Goal: Transaction & Acquisition: Purchase product/service

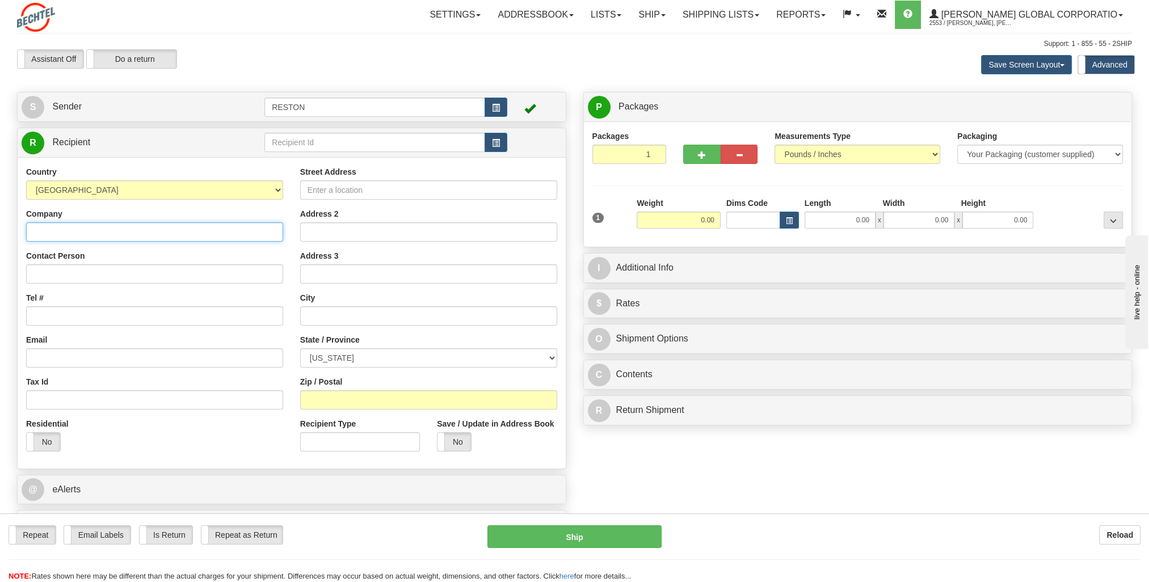
click at [192, 235] on input "Company" at bounding box center [154, 232] width 257 height 19
type input "[PERSON_NAME]"
click at [31, 271] on input "Contact Person" at bounding box center [154, 274] width 257 height 19
type input "Robert Owens"
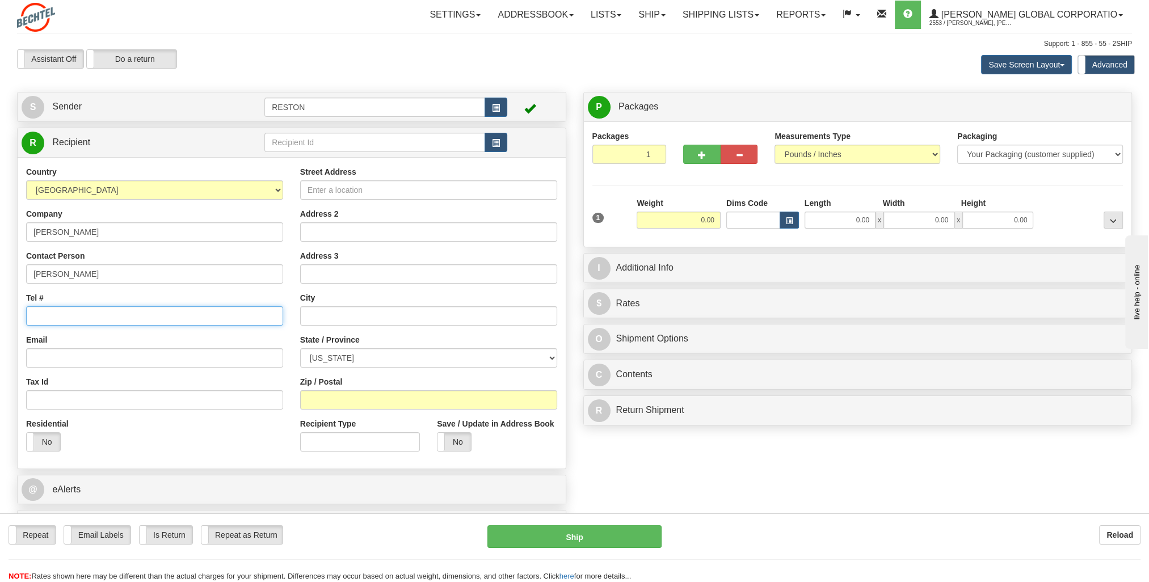
paste input "346-212-3467"
type input "346-212-3467"
click at [126, 336] on div "Email" at bounding box center [154, 350] width 257 height 33
click at [112, 361] on input "Email" at bounding box center [154, 358] width 257 height 19
paste input "rgowens@bechtel.com"
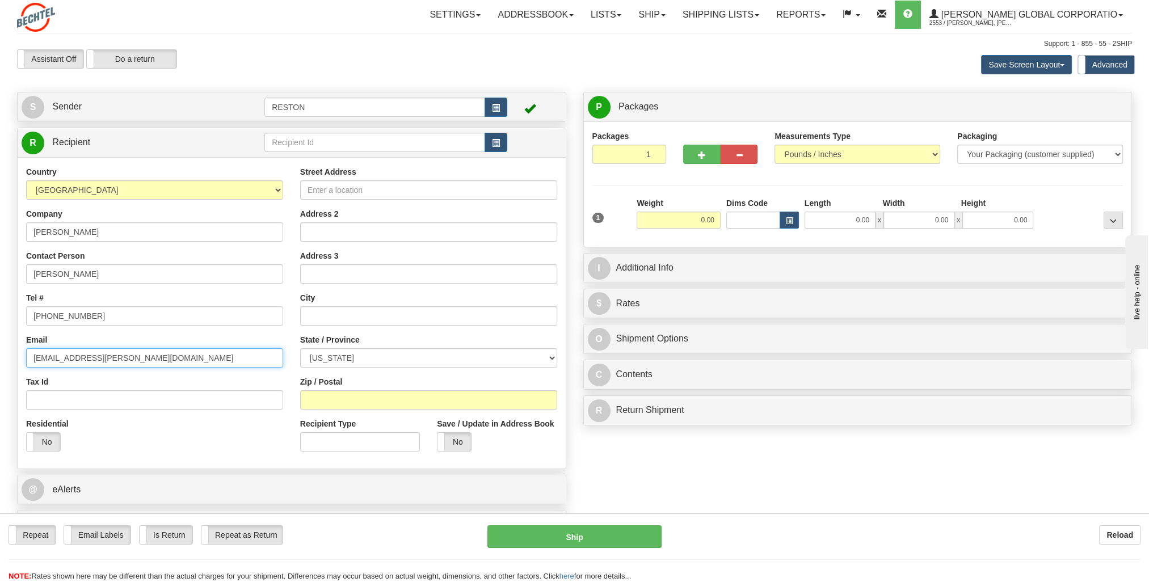
type input "rgowens@bechtel.com"
click at [159, 433] on div "Residential Yes No" at bounding box center [155, 439] width 274 height 42
click at [350, 192] on input "Street Address" at bounding box center [428, 190] width 257 height 19
paste input "86 Uinta Way, Apt 110, Denver, CO 80230"
type input "86 Uinta Way, Apt. 110"
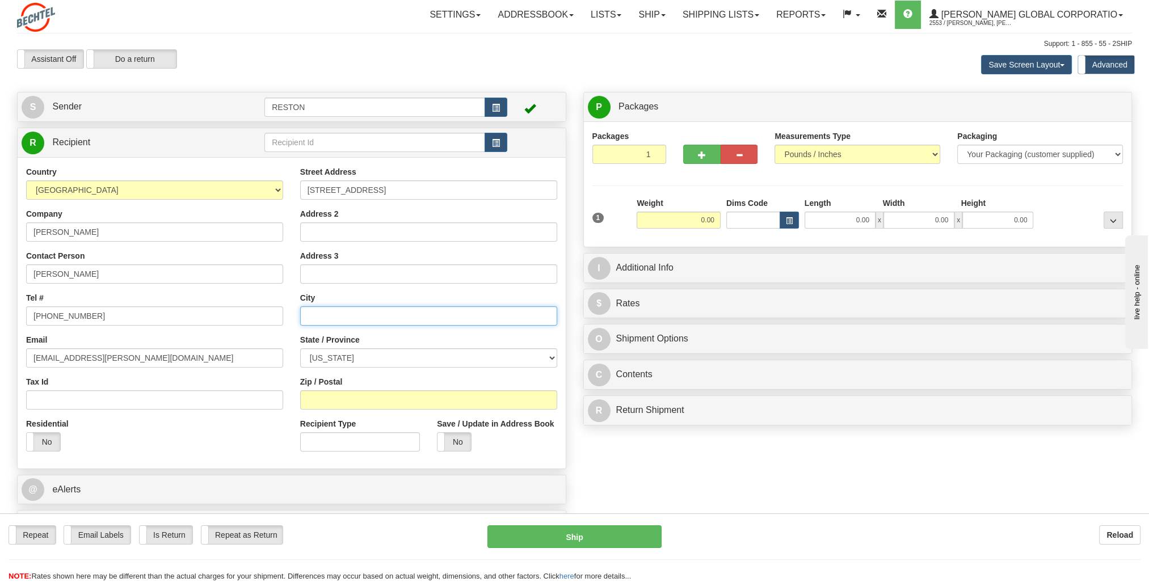
click at [437, 311] on input "text" at bounding box center [428, 316] width 257 height 19
type input "Denver"
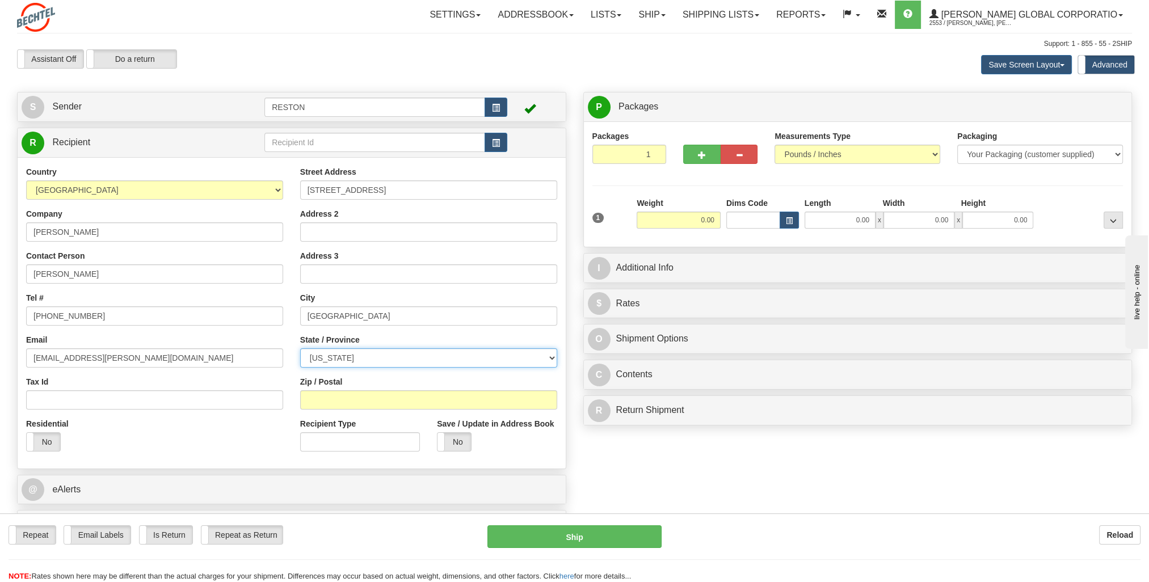
click at [440, 363] on select "[US_STATE] [US_STATE] [US_STATE] [US_STATE] Armed Forces America Armed Forces E…" at bounding box center [428, 358] width 257 height 19
select select "CO"
click at [300, 349] on select "[US_STATE] [US_STATE] [US_STATE] [US_STATE] Armed Forces America Armed Forces E…" at bounding box center [428, 358] width 257 height 19
click at [385, 374] on div "Street Address 86 Uinta Way, Apt. 110 Address 2 Address 3 City Denver State / P…" at bounding box center [429, 313] width 274 height 294
click at [365, 401] on input "Zip / Postal" at bounding box center [428, 400] width 257 height 19
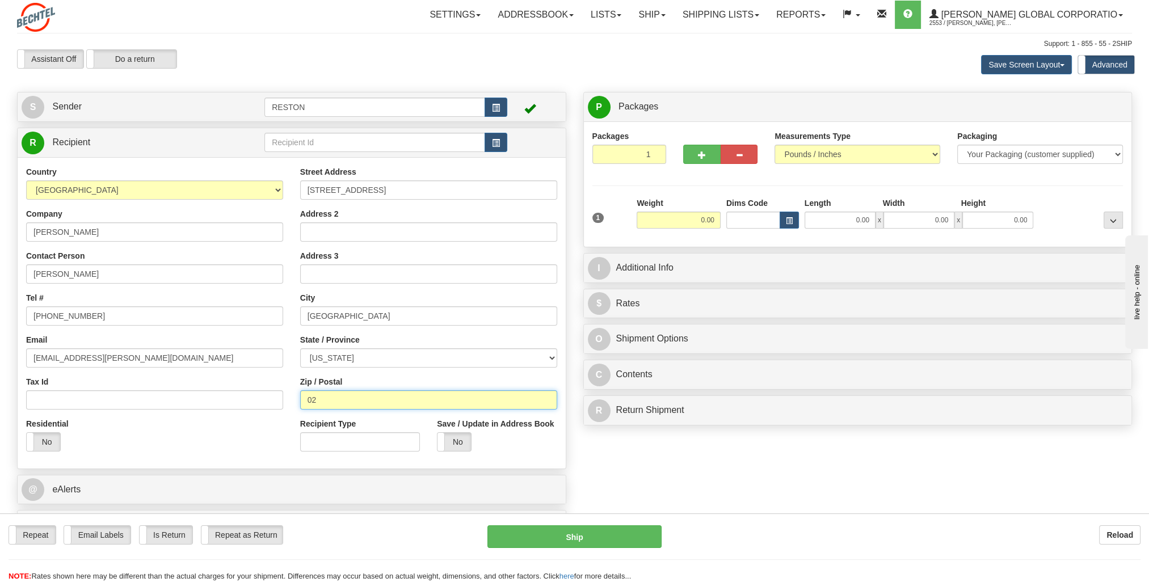
type input "0"
type input "80230"
click at [52, 436] on label "No" at bounding box center [43, 442] width 33 height 18
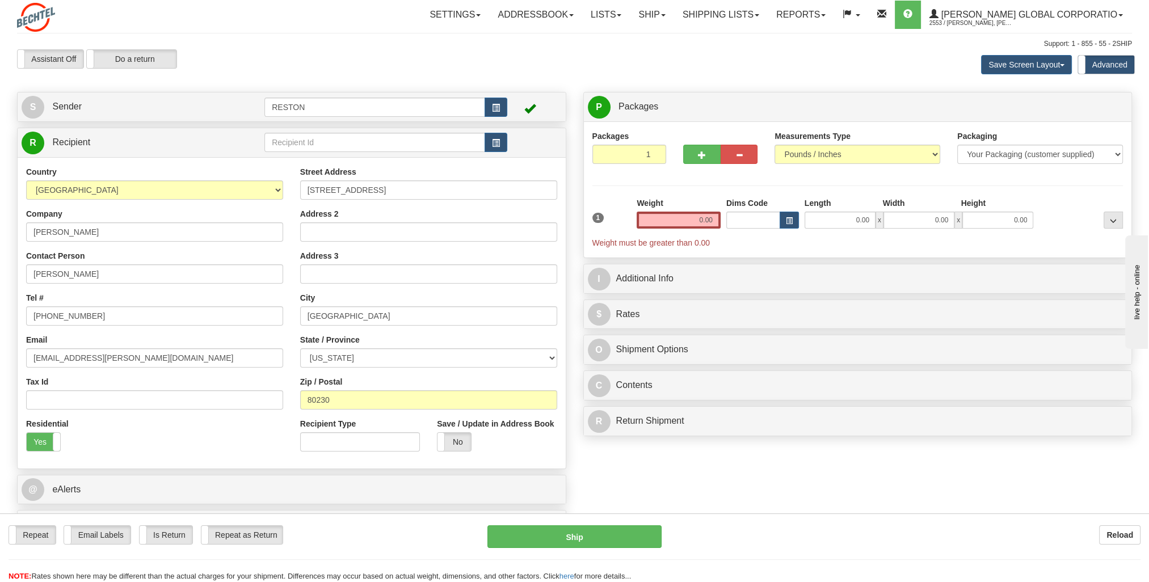
click at [186, 439] on div "Residential Yes No" at bounding box center [155, 439] width 274 height 42
click at [672, 219] on input "0.00" at bounding box center [679, 220] width 84 height 17
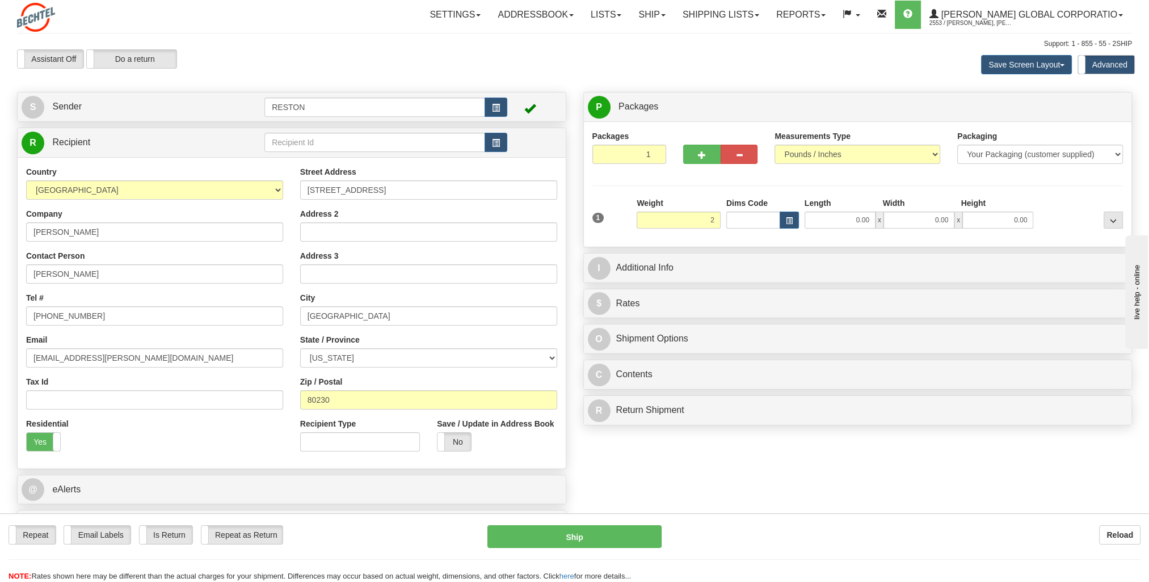
type input "2.00"
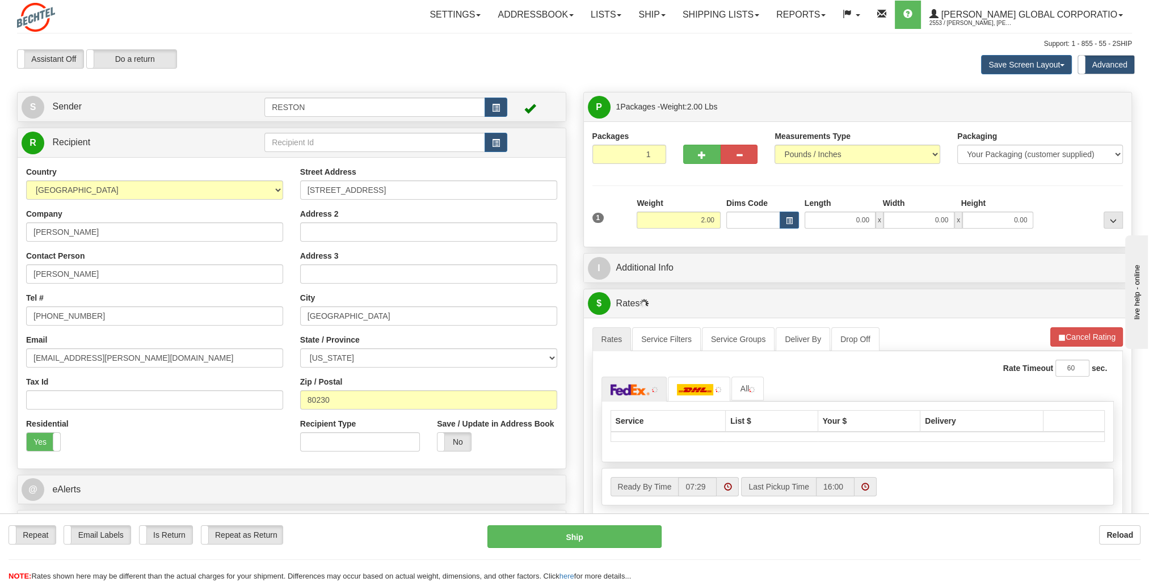
click at [634, 199] on div "Weight 2.00" at bounding box center [679, 218] width 90 height 40
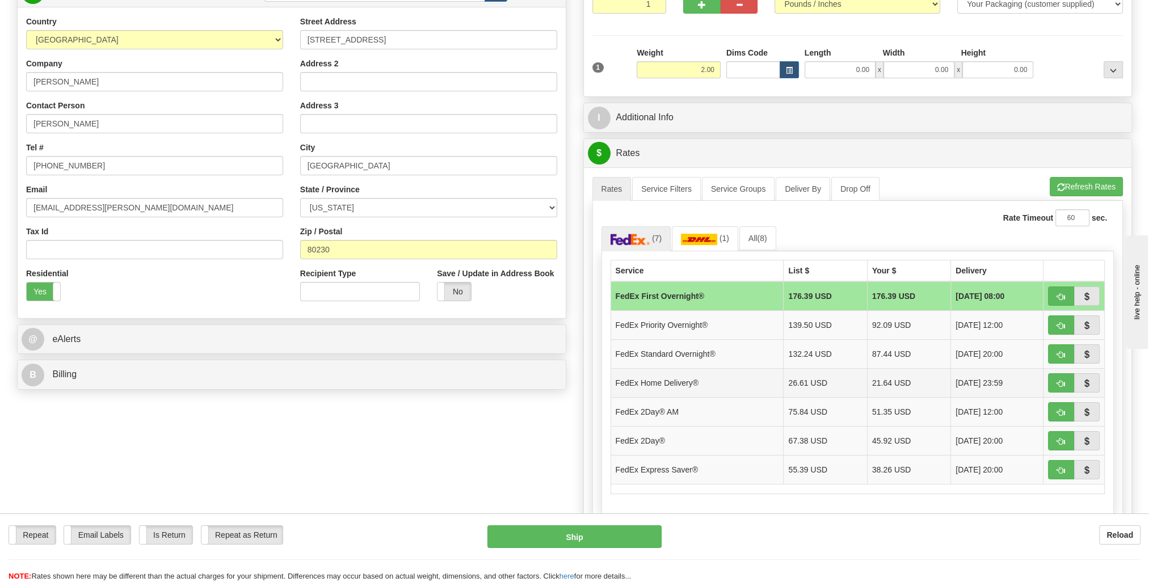
scroll to position [170, 0]
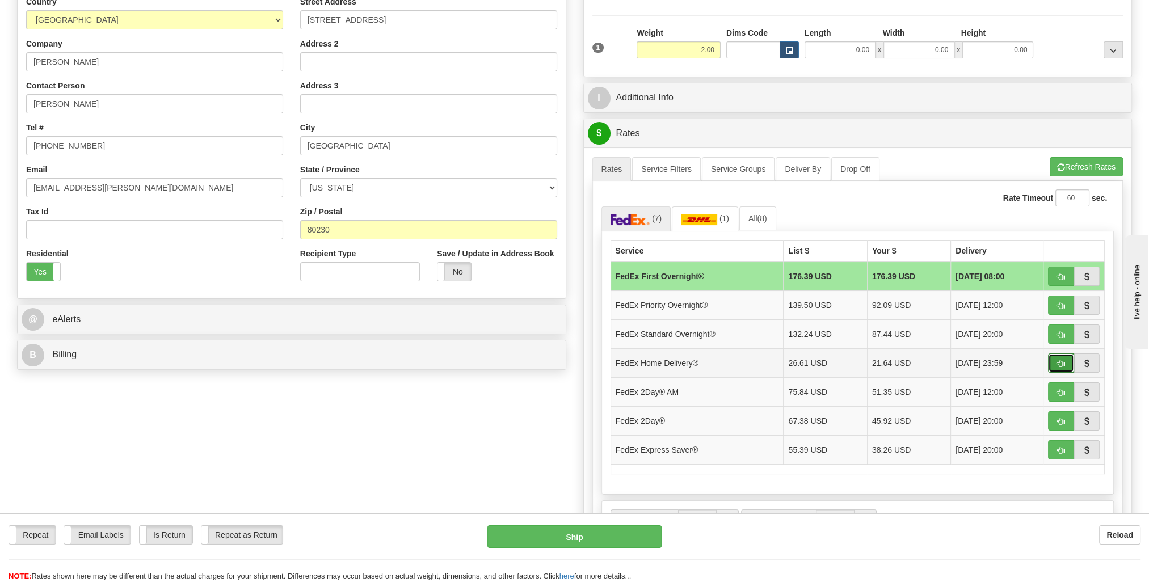
click at [1059, 360] on span "button" at bounding box center [1062, 363] width 8 height 7
type input "90"
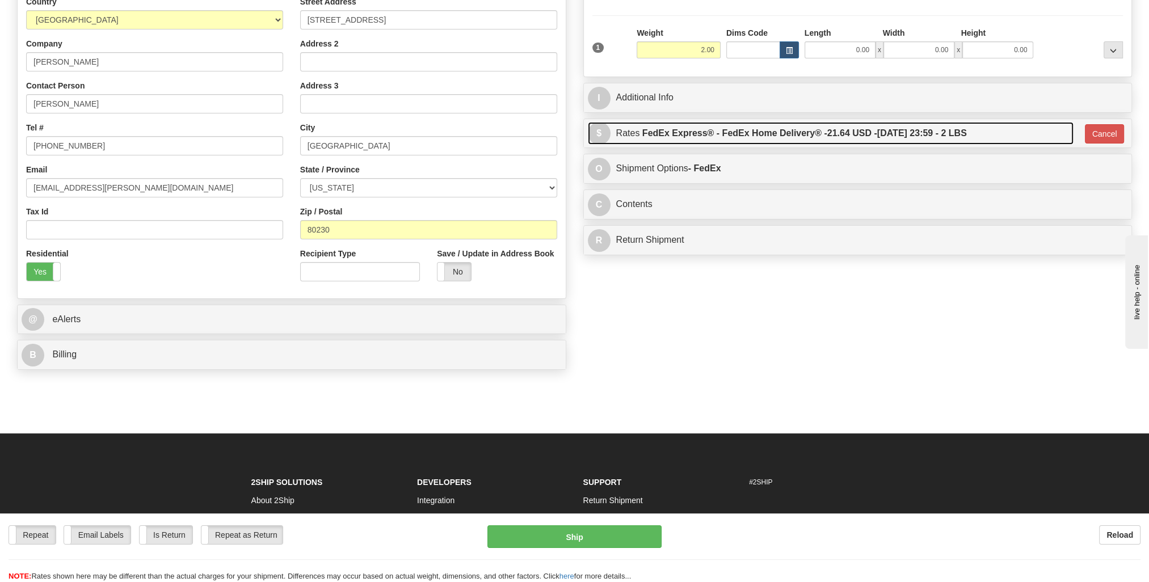
click at [945, 133] on label "FedEx Express® - FedEx Home Delivery® - 21.64 USD - 10/05/2025 23:59 - 2 LBS" at bounding box center [805, 133] width 325 height 23
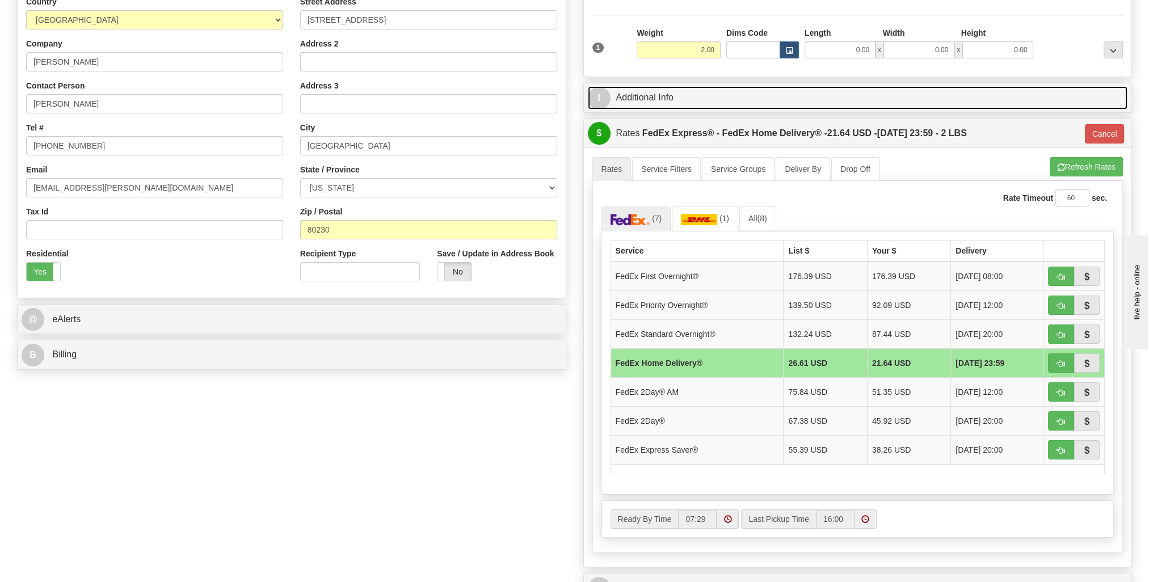
click at [837, 103] on link "I Additional Info" at bounding box center [858, 97] width 540 height 23
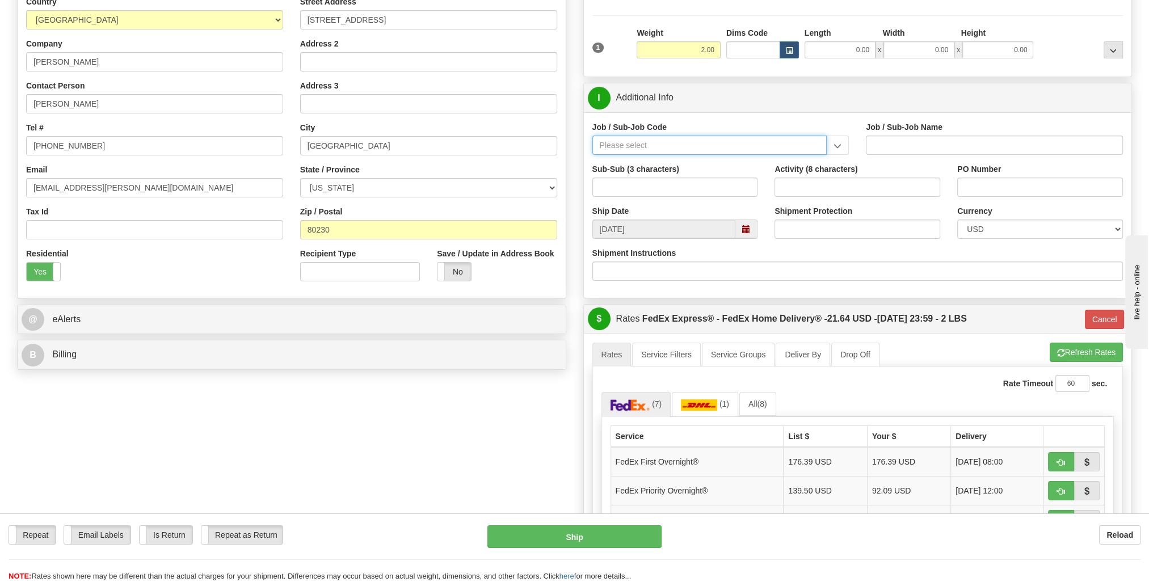
click at [678, 141] on input "Job / Sub-Job Code" at bounding box center [710, 145] width 235 height 19
click at [650, 164] on div "55775-220" at bounding box center [707, 163] width 224 height 12
type input "55775-220"
type input "INVESTMENT - NORTH AMERICA ENTRY"
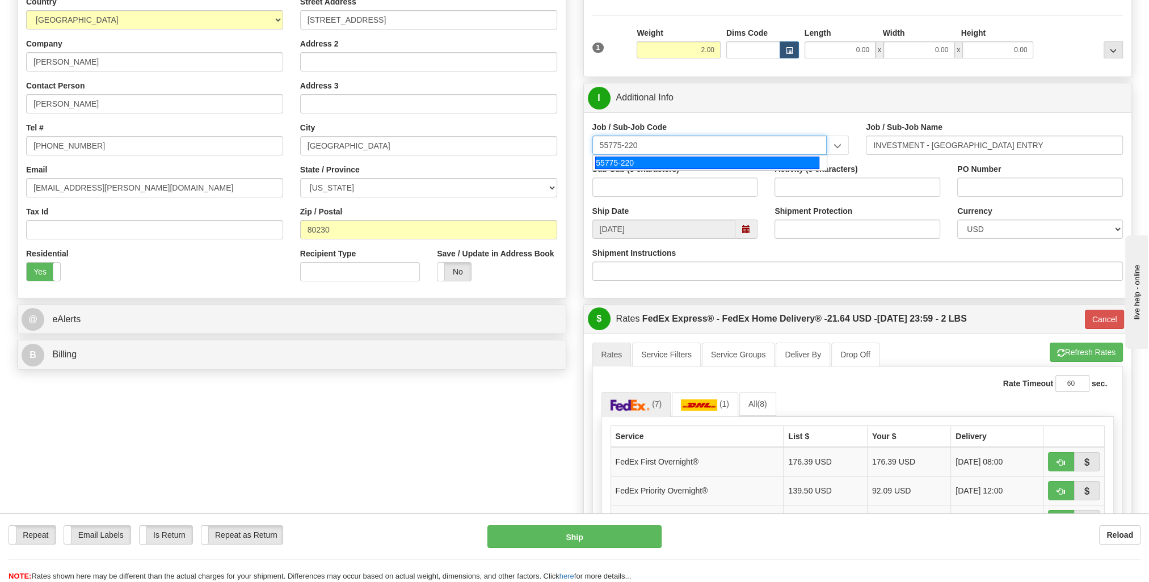
type input "55775-220"
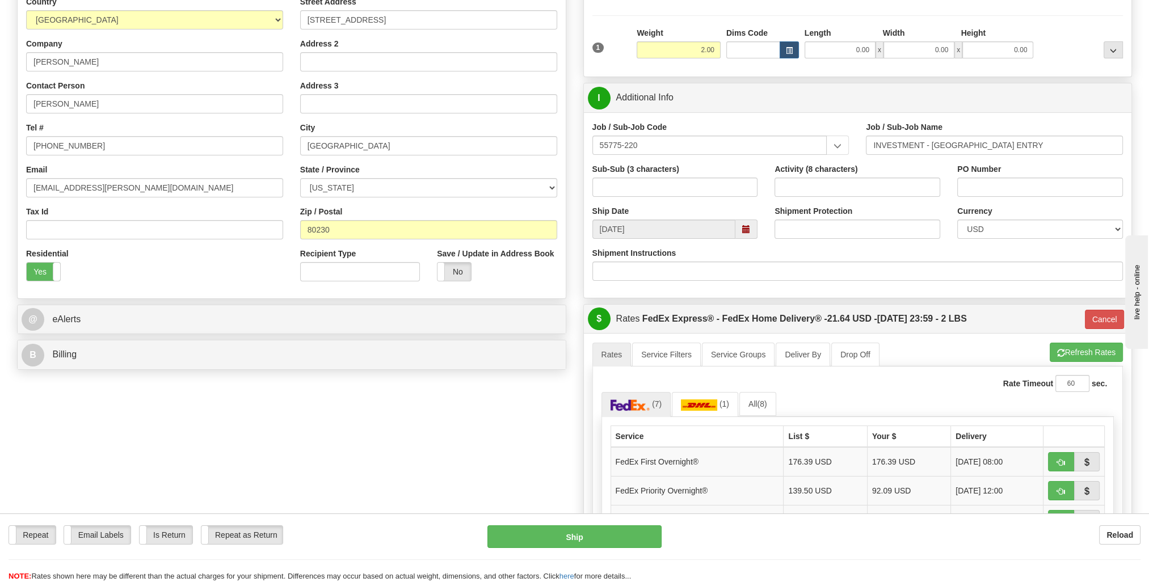
click at [665, 205] on div "Ship Date 10/02/2025" at bounding box center [675, 221] width 183 height 33
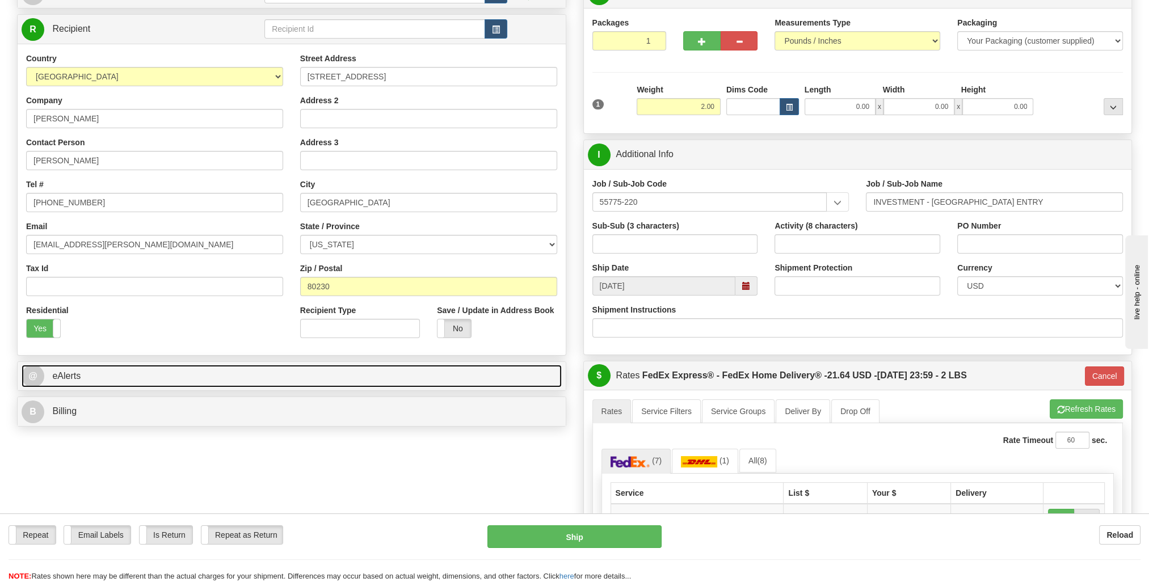
click at [212, 380] on link "@ eAlerts" at bounding box center [292, 376] width 540 height 23
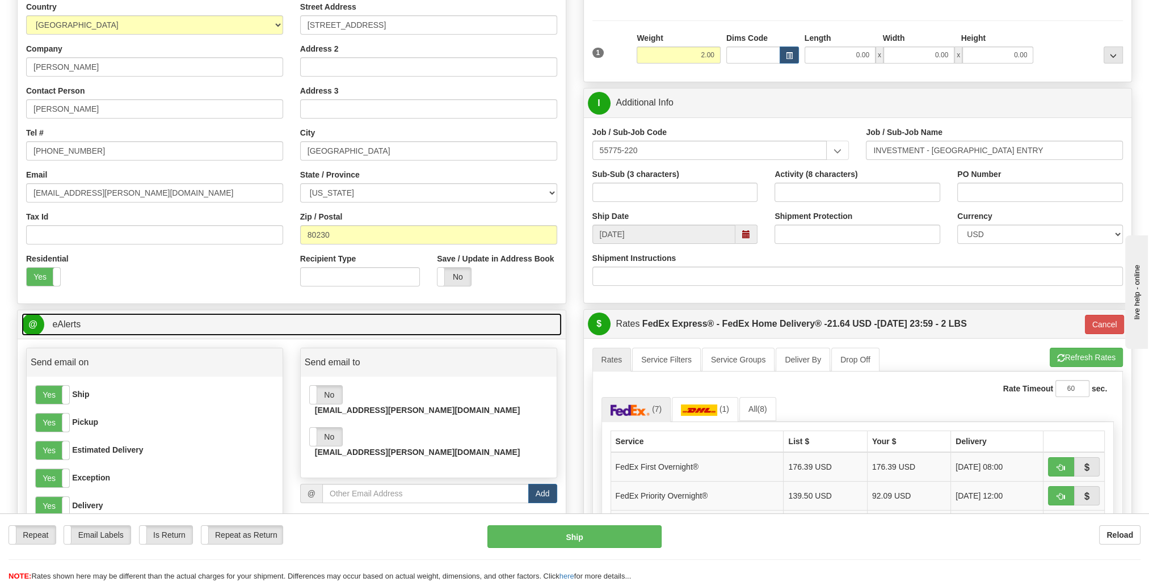
scroll to position [227, 0]
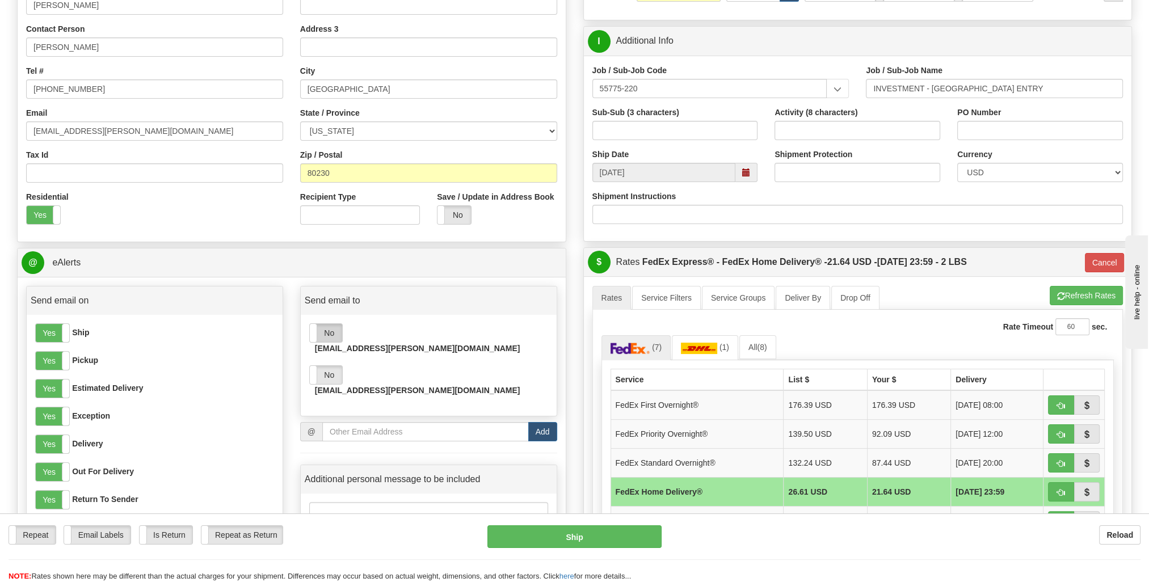
click at [321, 330] on label "No" at bounding box center [326, 333] width 32 height 18
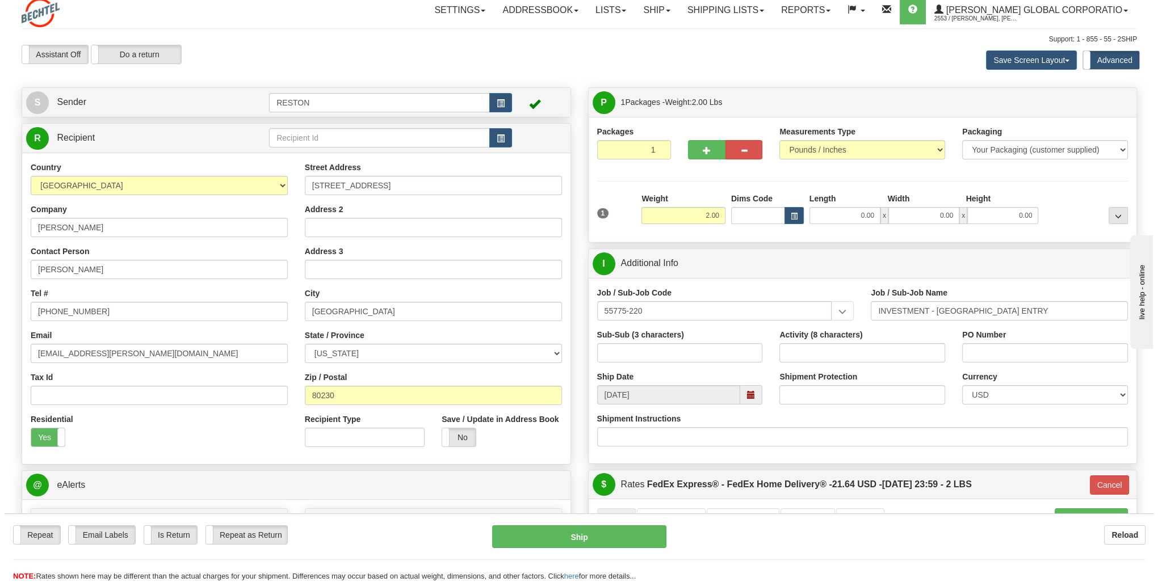
scroll to position [0, 0]
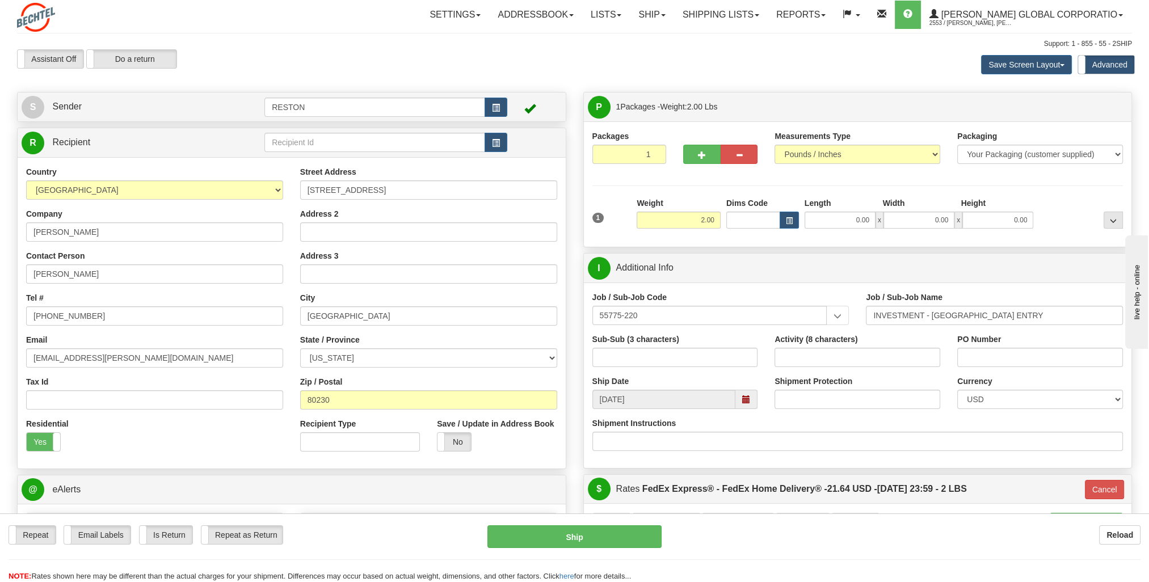
click at [755, 535] on div "Reload" at bounding box center [910, 535] width 462 height 19
click at [609, 535] on button "Ship" at bounding box center [575, 537] width 175 height 23
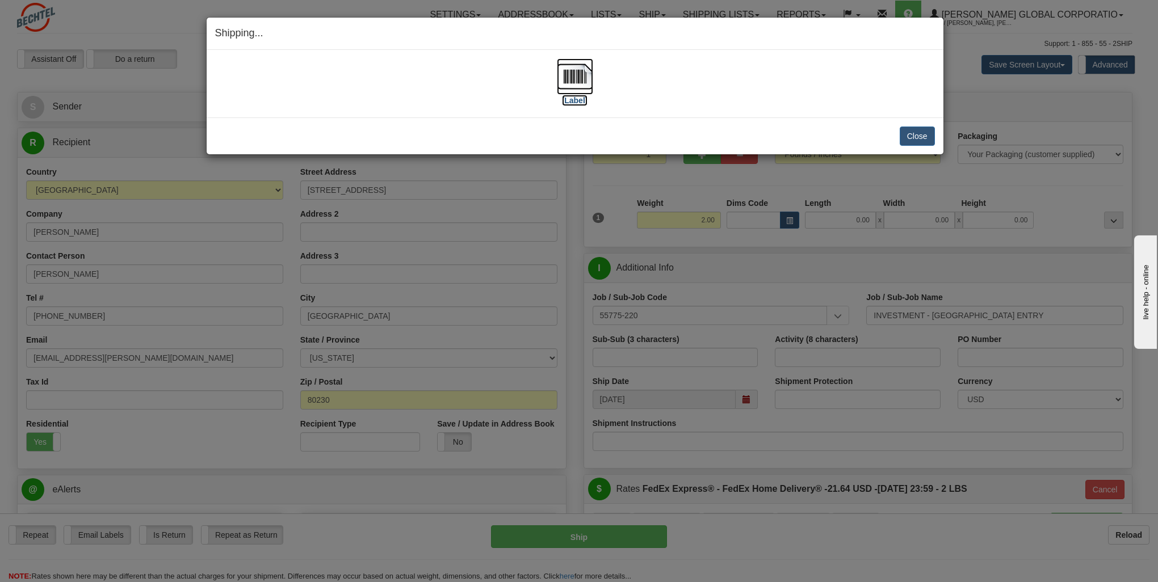
click at [572, 103] on label "[Label]" at bounding box center [575, 100] width 26 height 11
click at [901, 128] on button "Close" at bounding box center [917, 136] width 35 height 19
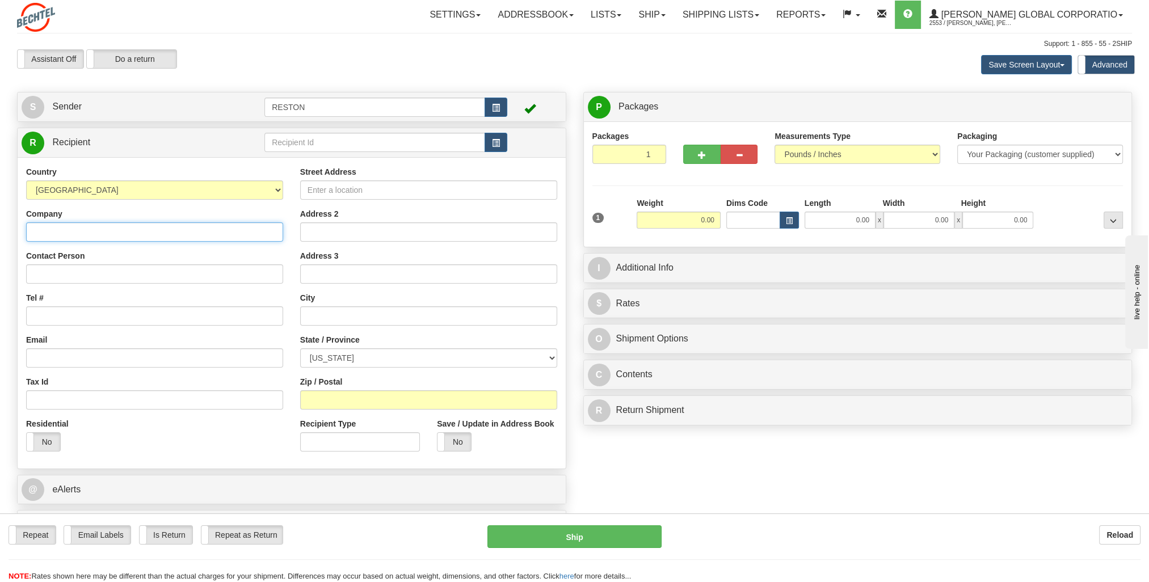
click at [136, 235] on input "Company" at bounding box center [154, 232] width 257 height 19
click at [75, 277] on input "Contact Person" at bounding box center [154, 274] width 257 height 19
click at [79, 233] on input "[PERSON_NAME]" at bounding box center [154, 232] width 257 height 19
type input "[PERSON_NAME]"
click at [36, 270] on input "Contact Person" at bounding box center [154, 274] width 257 height 19
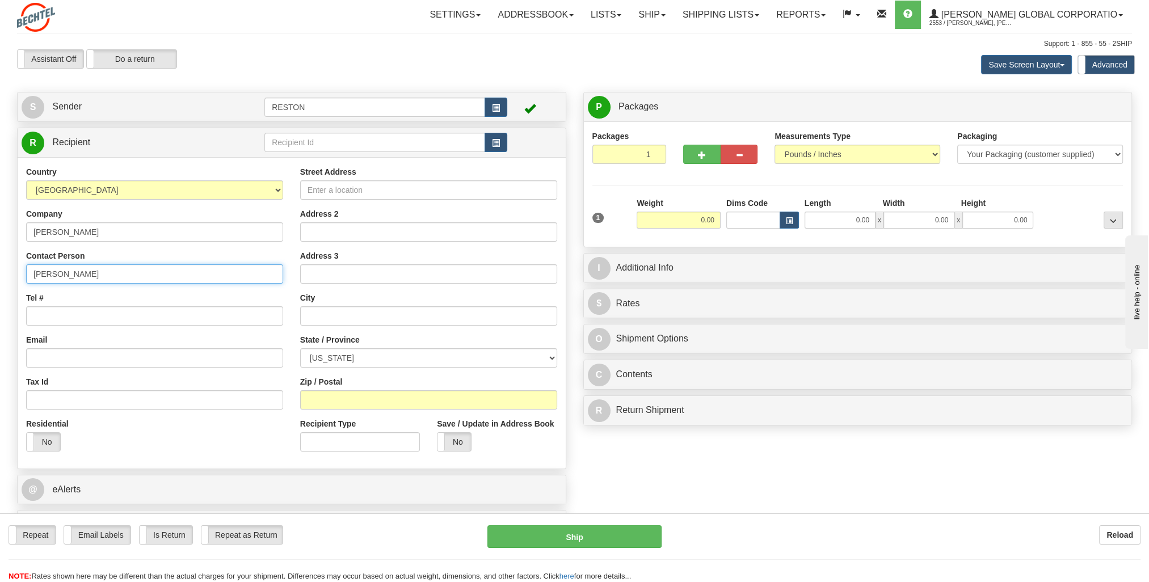
type input "[PERSON_NAME]"
click at [106, 309] on input "Tel #" at bounding box center [154, 316] width 257 height 19
paste input "[PHONE_NUMBER]"
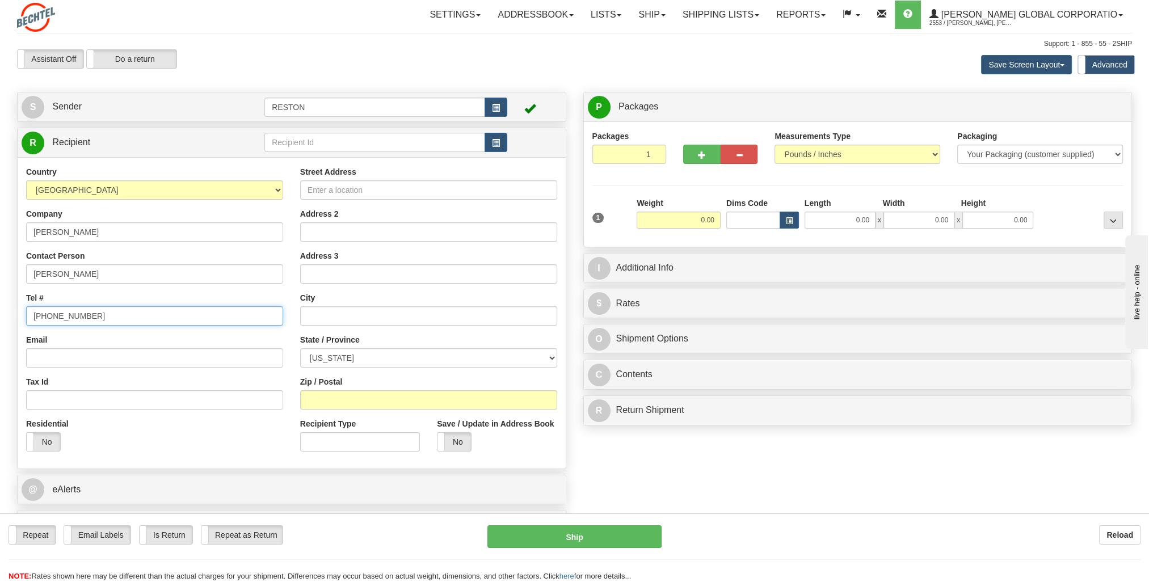
type input "[PHONE_NUMBER]"
click at [99, 355] on input "Email" at bounding box center [154, 358] width 257 height 19
paste input "[EMAIL_ADDRESS][PERSON_NAME][DOMAIN_NAME]"
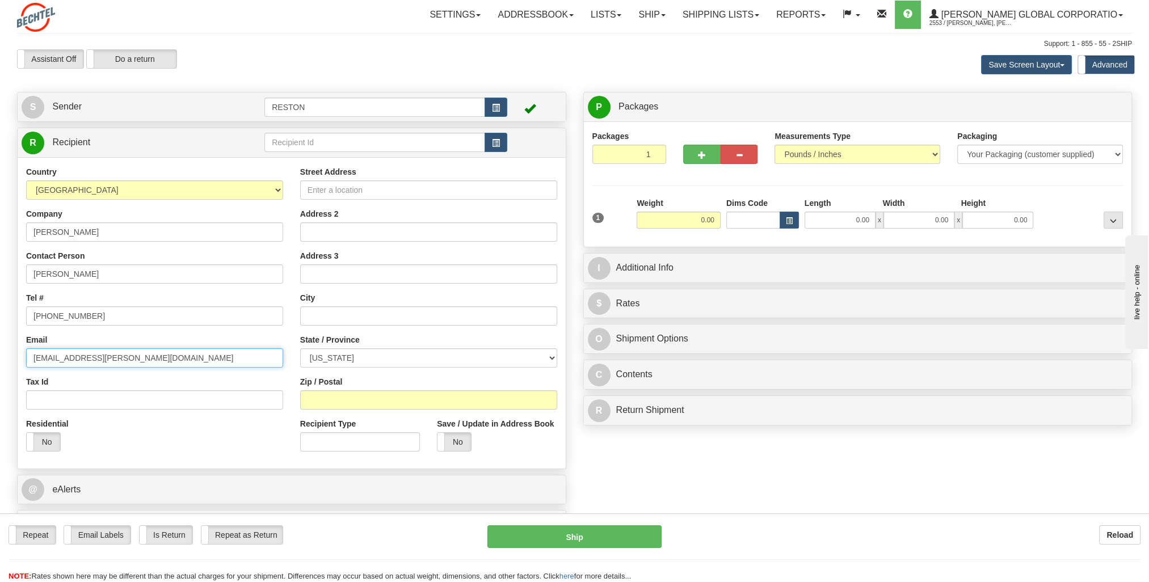
type input "[EMAIL_ADDRESS][PERSON_NAME][DOMAIN_NAME]"
click at [188, 380] on div "Tax Id" at bounding box center [154, 392] width 257 height 33
click at [379, 188] on input "Street Address" at bounding box center [428, 190] width 257 height 19
paste input "[STREET_ADDRESS][PERSON_NAME]"
type input "[STREET_ADDRESS][PERSON_NAME]"
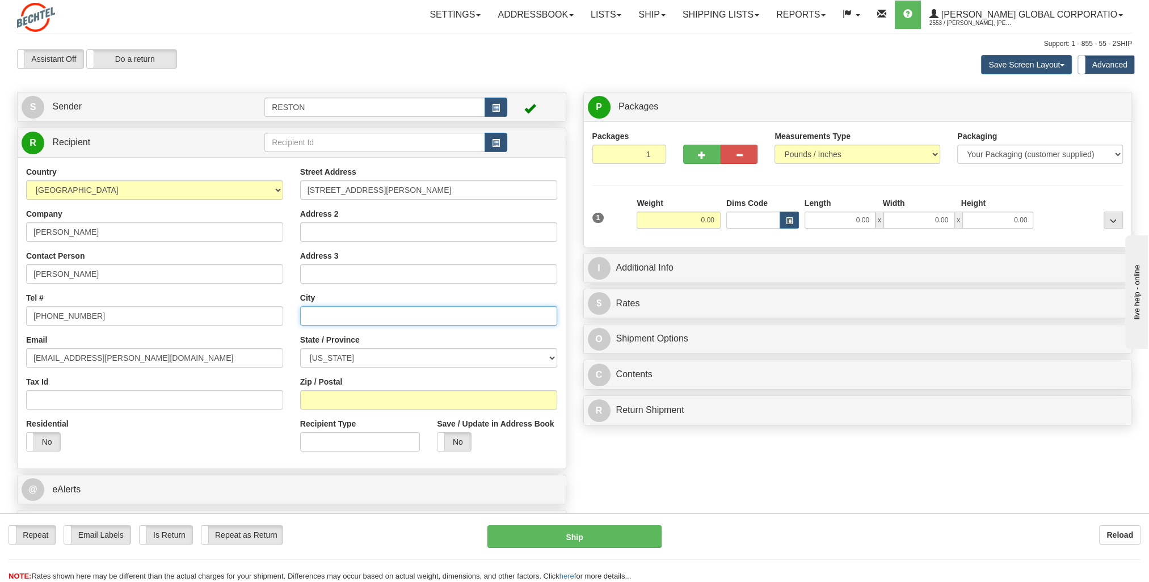
click at [337, 311] on input "text" at bounding box center [428, 316] width 257 height 19
type input "[PERSON_NAME]"
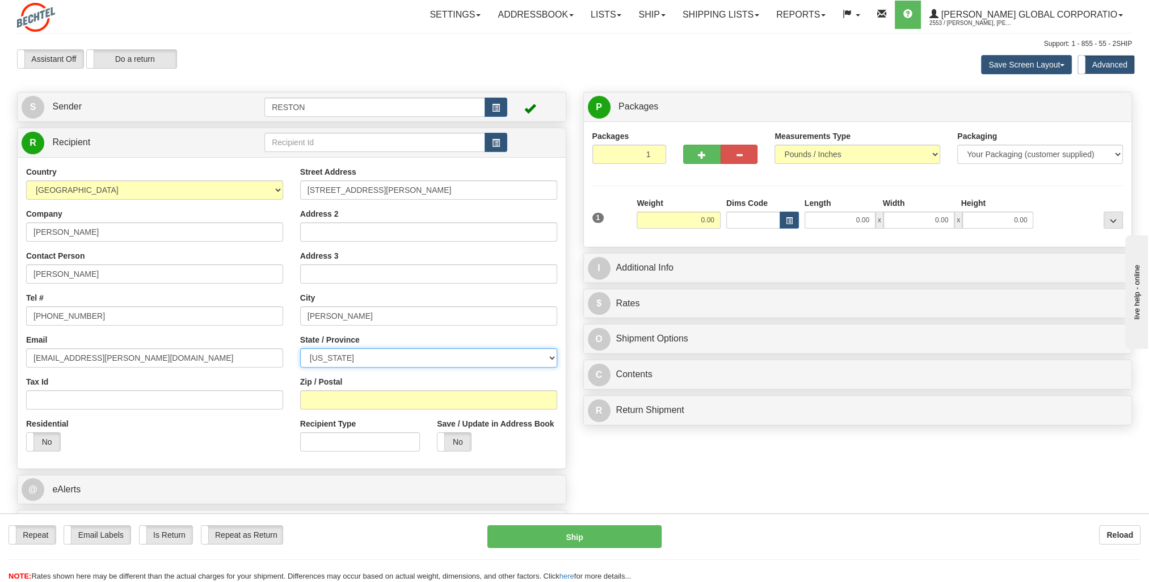
click at [337, 364] on select "[US_STATE] [US_STATE] [US_STATE] [US_STATE] Armed Forces America Armed Forces E…" at bounding box center [428, 358] width 257 height 19
select select "AZ"
click at [300, 349] on select "[US_STATE] [US_STATE] [US_STATE] [US_STATE] Armed Forces America Armed Forces E…" at bounding box center [428, 358] width 257 height 19
click at [388, 391] on input "Zip / Postal" at bounding box center [428, 400] width 257 height 19
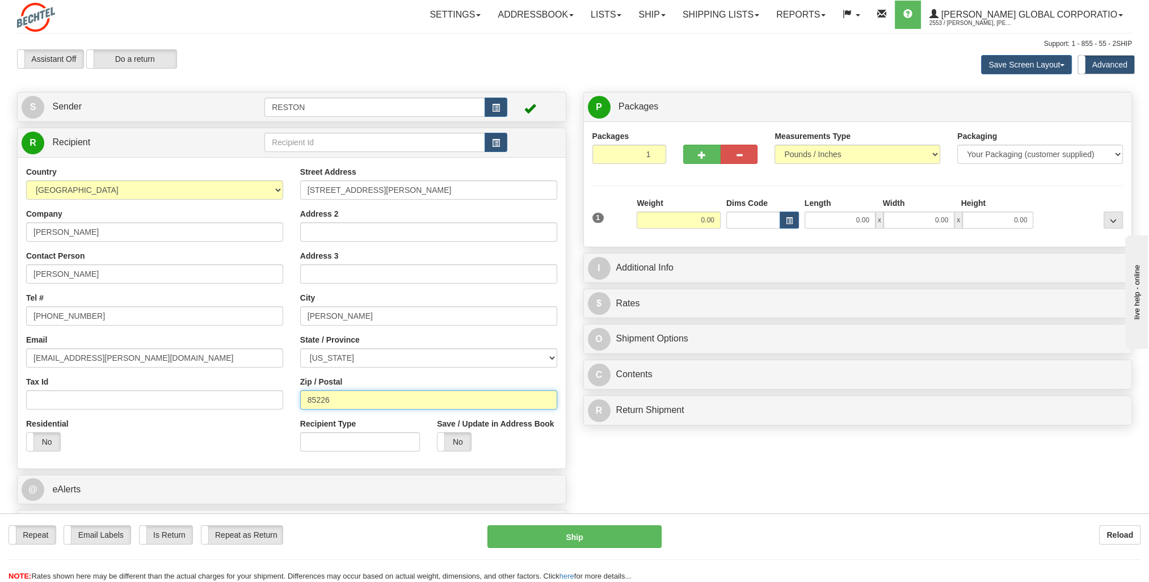
type input "85226"
click at [259, 431] on div "Residential Yes No" at bounding box center [155, 439] width 274 height 42
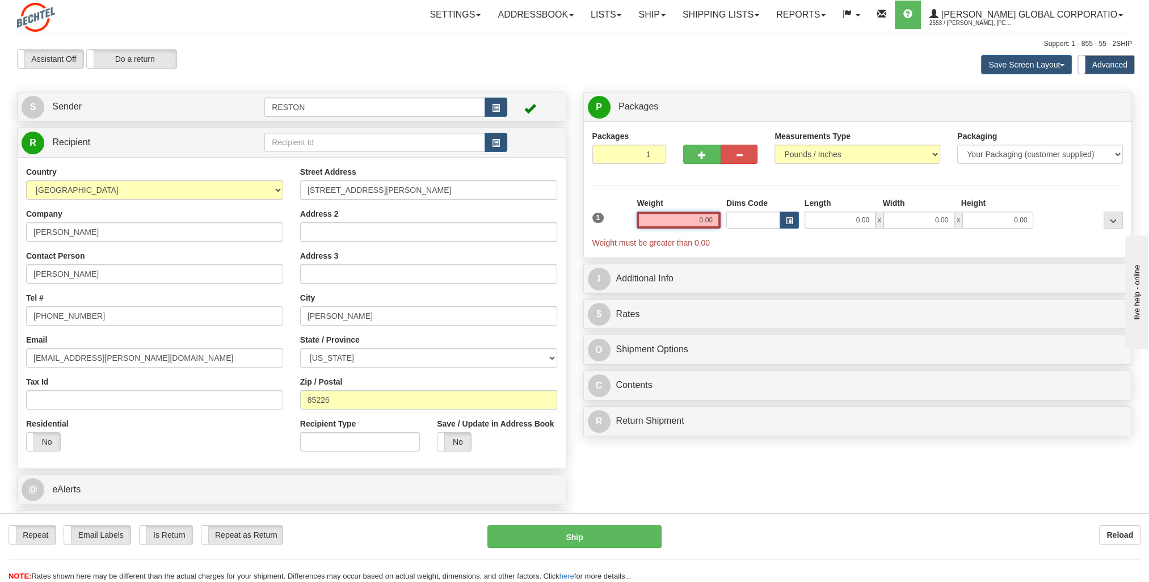
click at [696, 221] on input "0.00" at bounding box center [679, 220] width 84 height 17
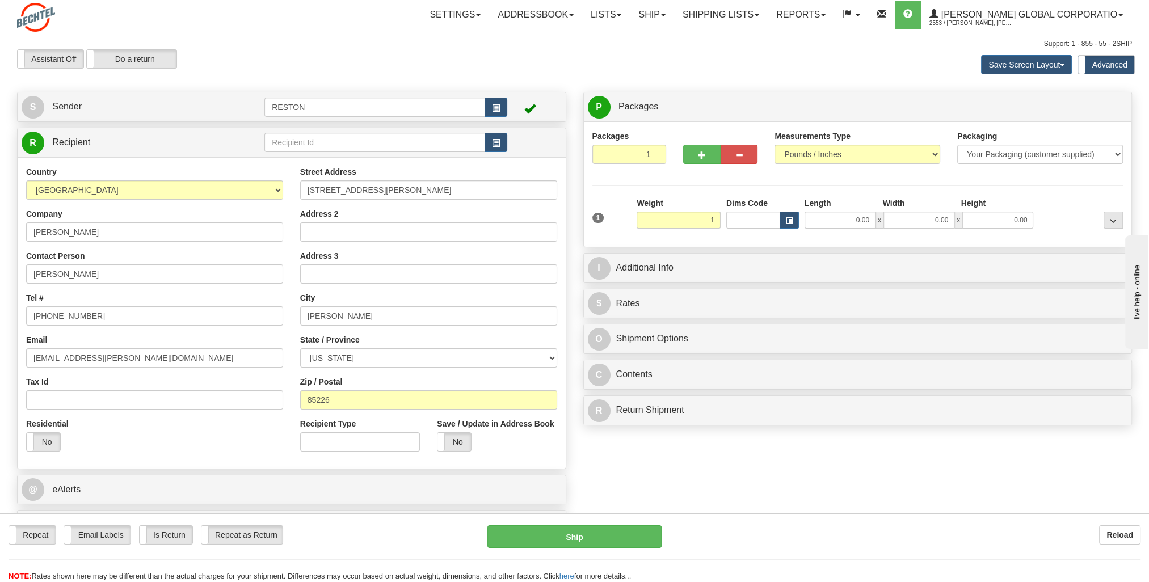
type input "1.00"
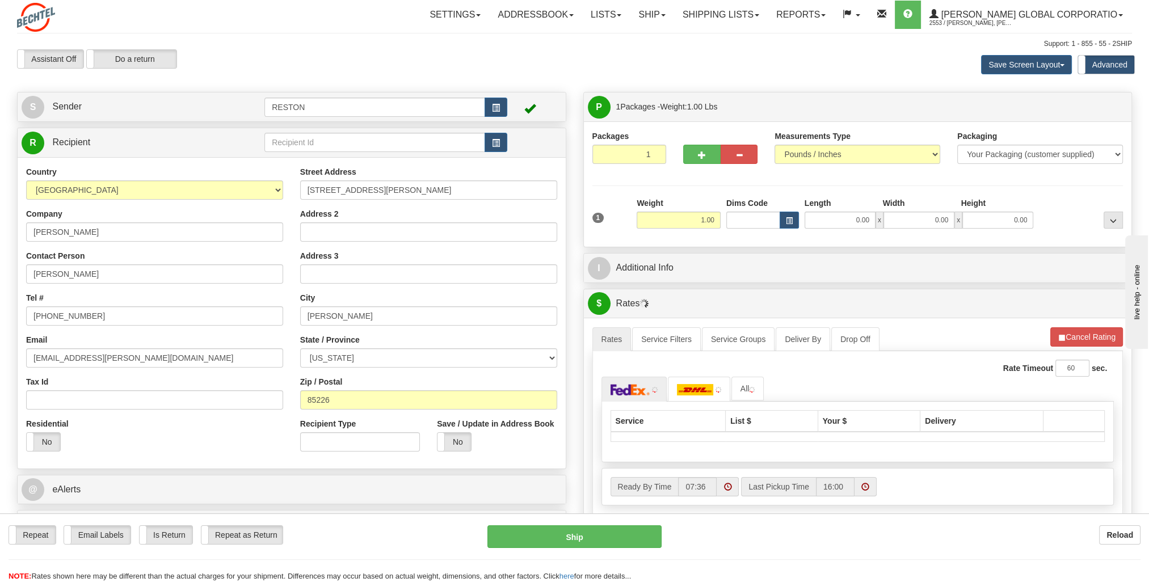
click at [631, 198] on div "1" at bounding box center [612, 211] width 45 height 26
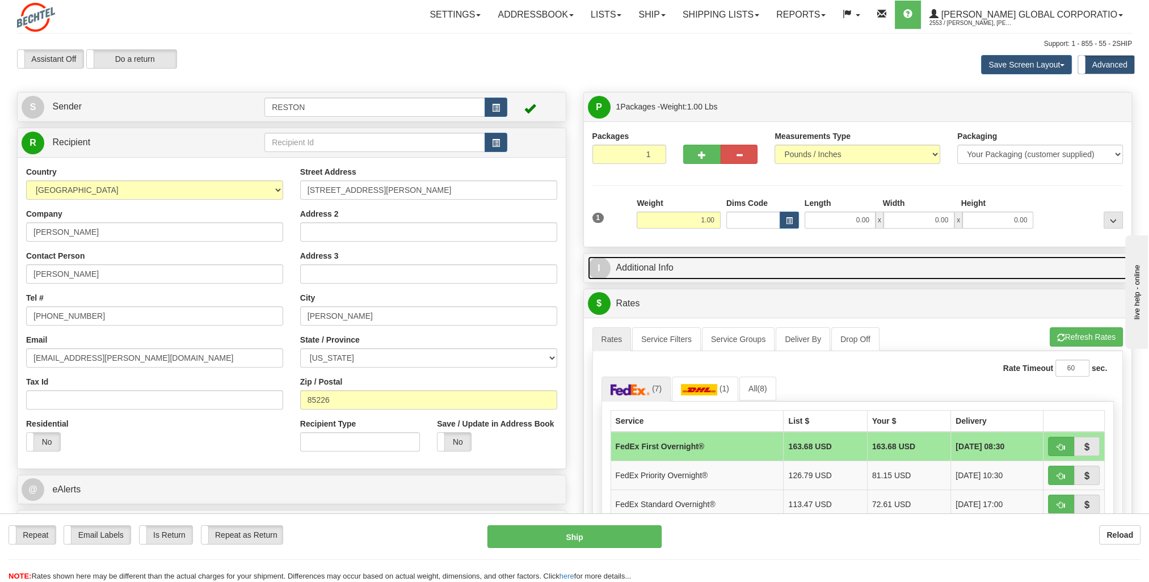
click at [743, 265] on link "I Additional Info" at bounding box center [858, 268] width 540 height 23
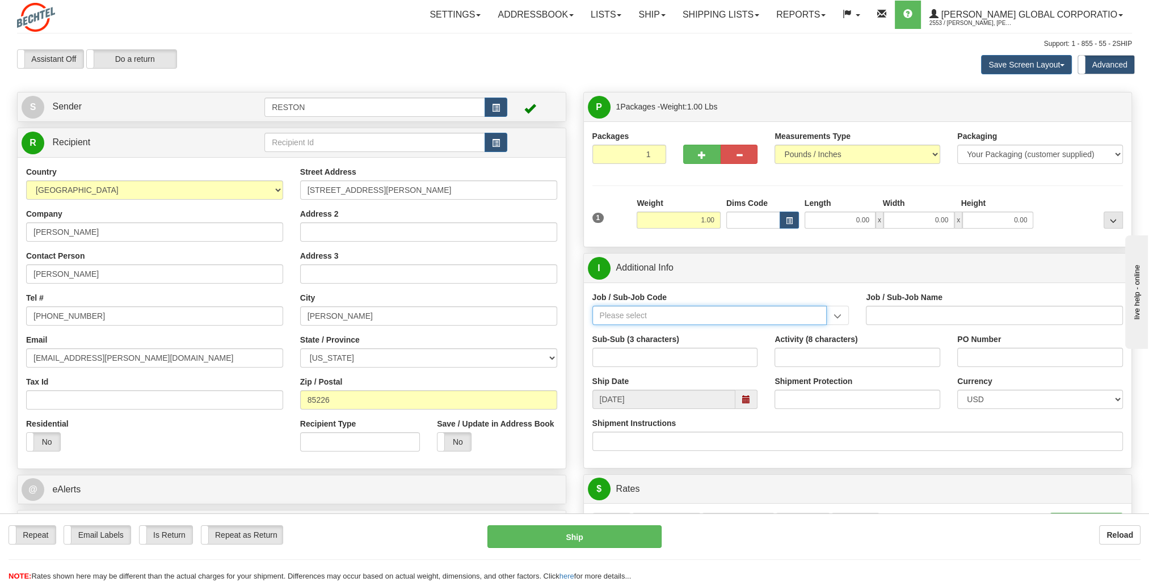
click at [677, 318] on input "Job / Sub-Job Code" at bounding box center [710, 315] width 235 height 19
click at [627, 333] on div "56175-000" at bounding box center [707, 333] width 224 height 12
type input "56175-000"
type input "M&T STRATEGIC GROWTH OPERATING CENTER - GENERAL"
type input "56175-000"
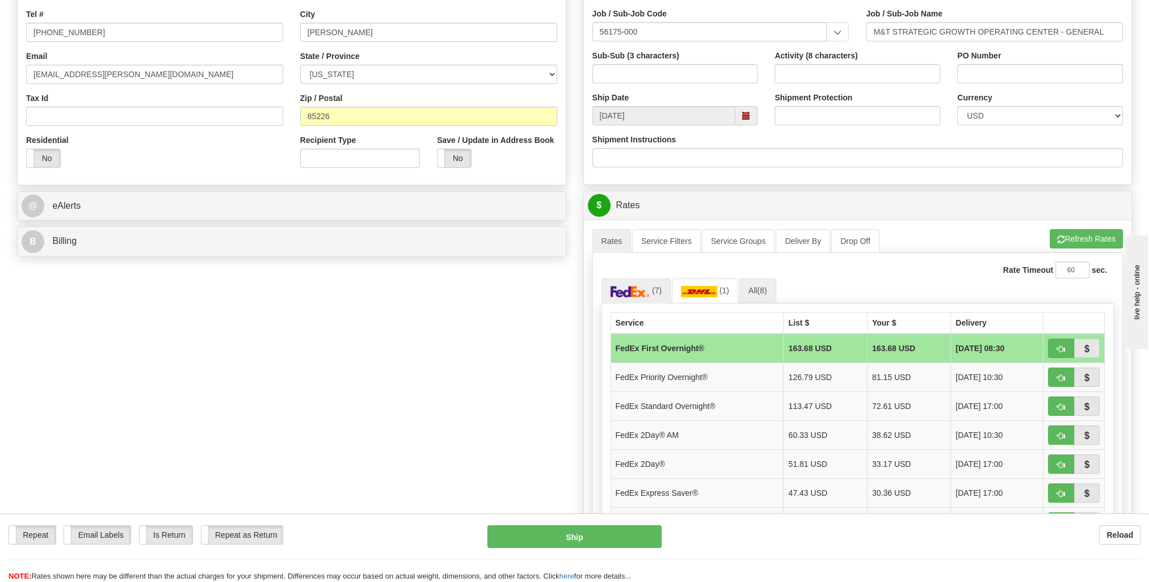
scroll to position [341, 0]
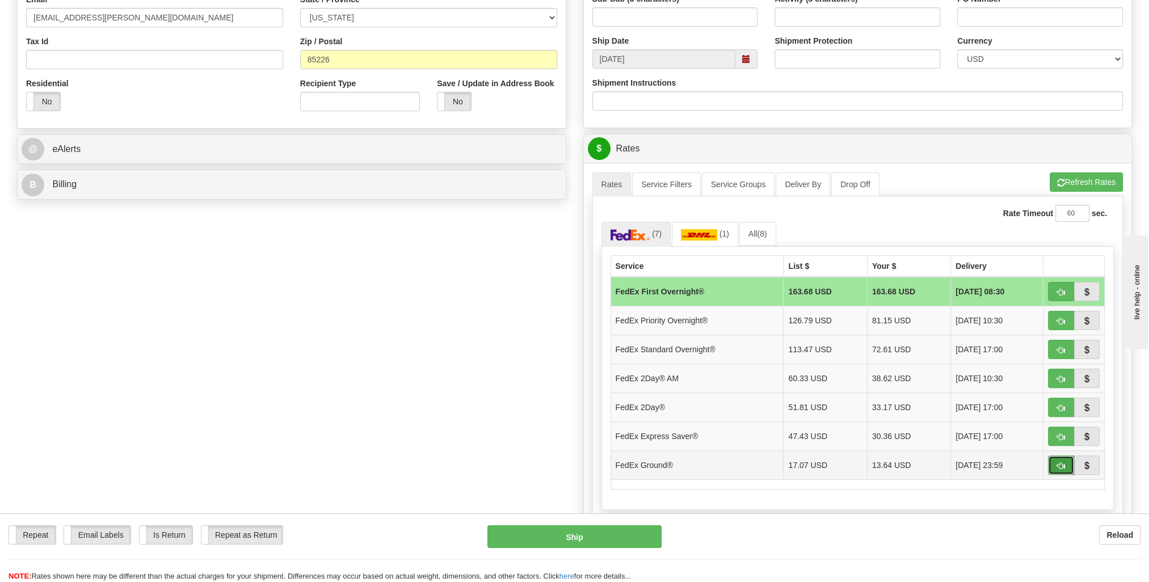
click at [1055, 464] on button "button" at bounding box center [1061, 465] width 26 height 19
type input "92"
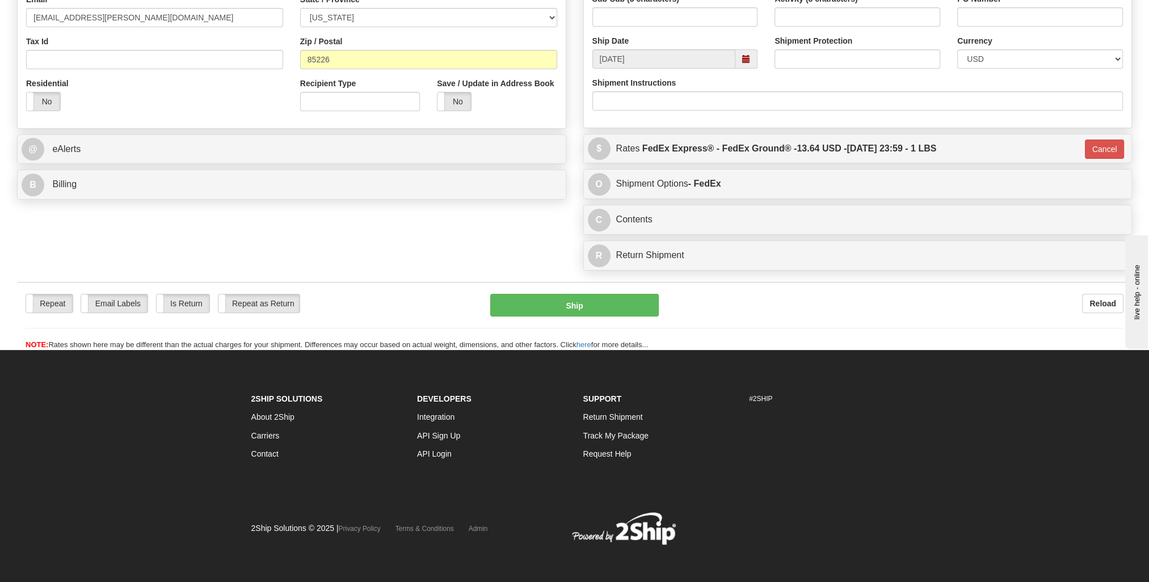
scroll to position [336, 0]
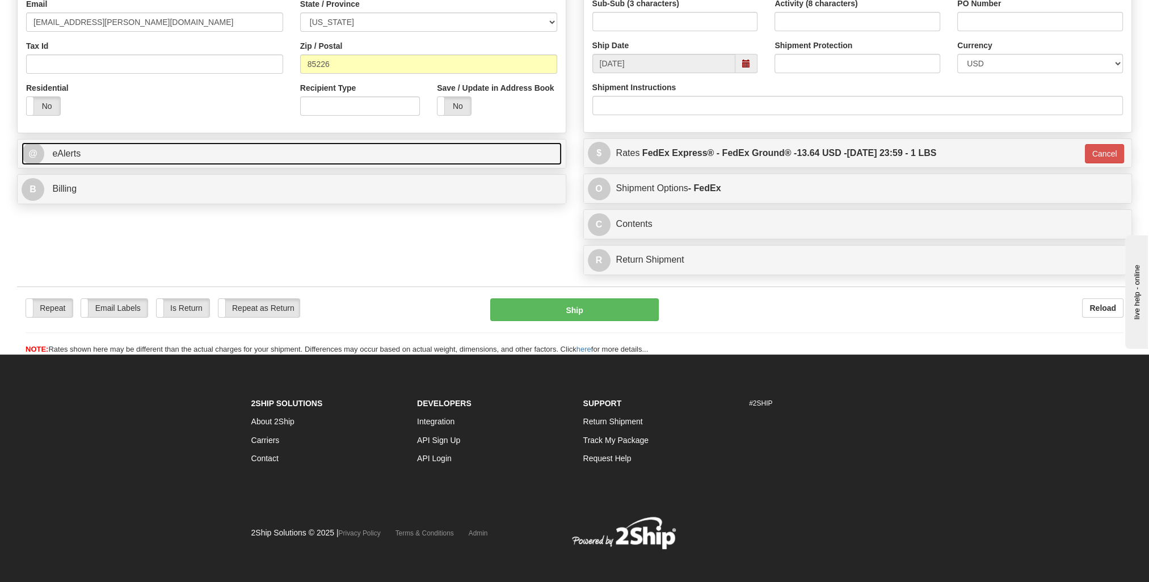
click at [405, 153] on link "@ eAlerts" at bounding box center [292, 153] width 540 height 23
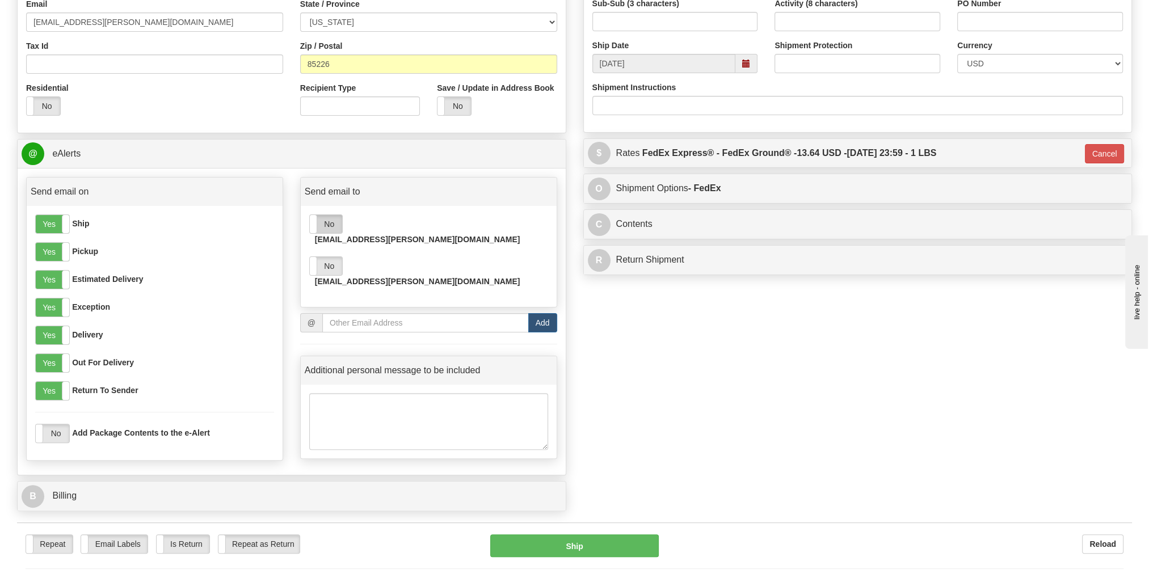
click at [329, 218] on label "No" at bounding box center [326, 224] width 32 height 18
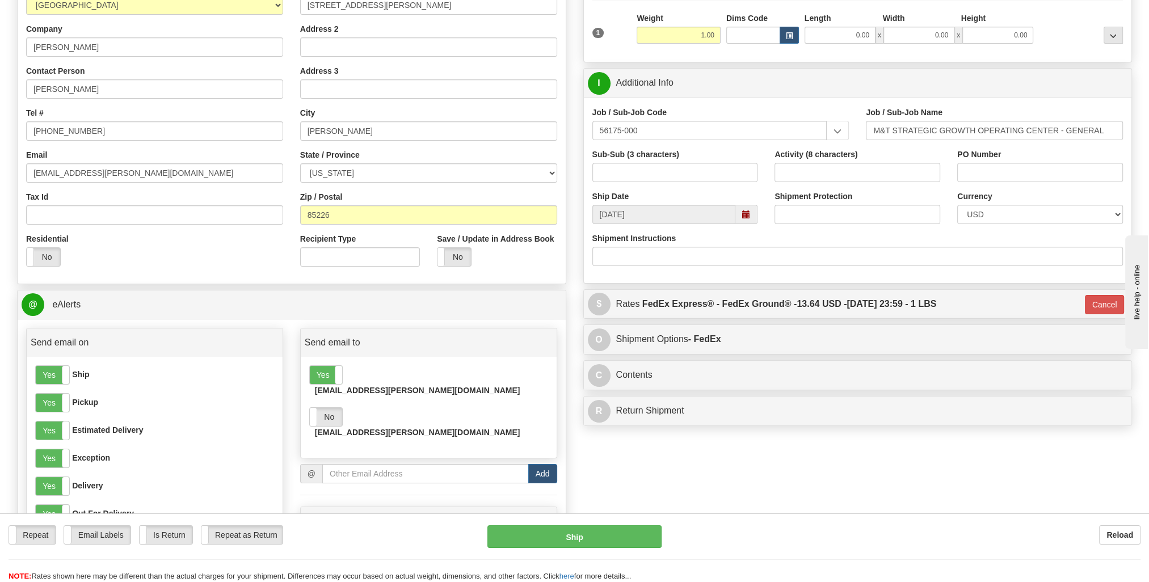
scroll to position [166, 0]
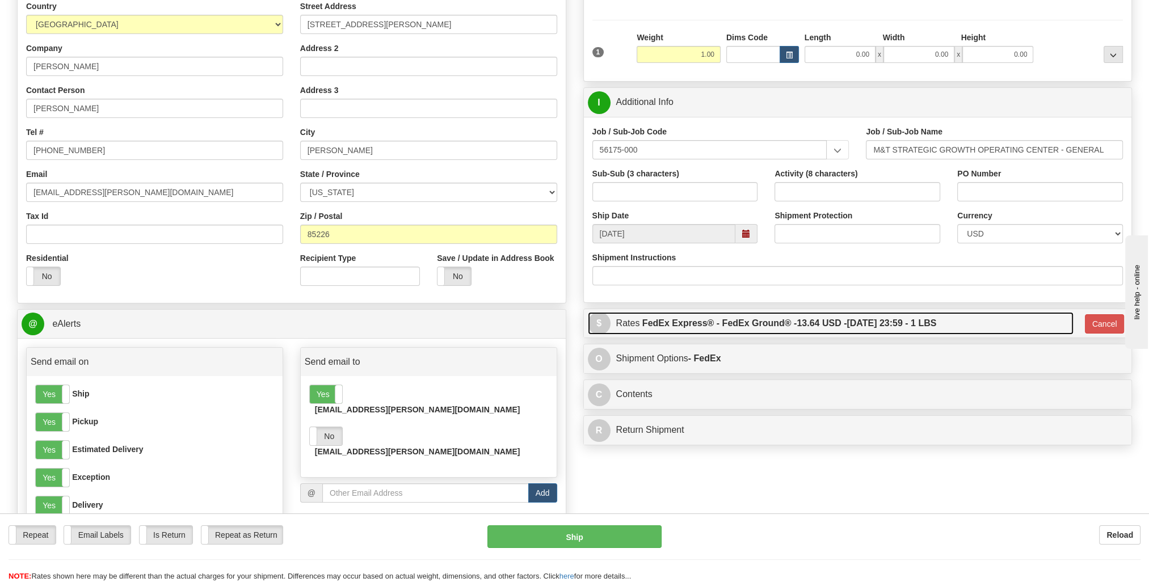
click at [688, 317] on label "FedEx Express® - FedEx Ground® - 13.64 USD - [DATE] 23:59 - 1 LBS" at bounding box center [790, 323] width 295 height 23
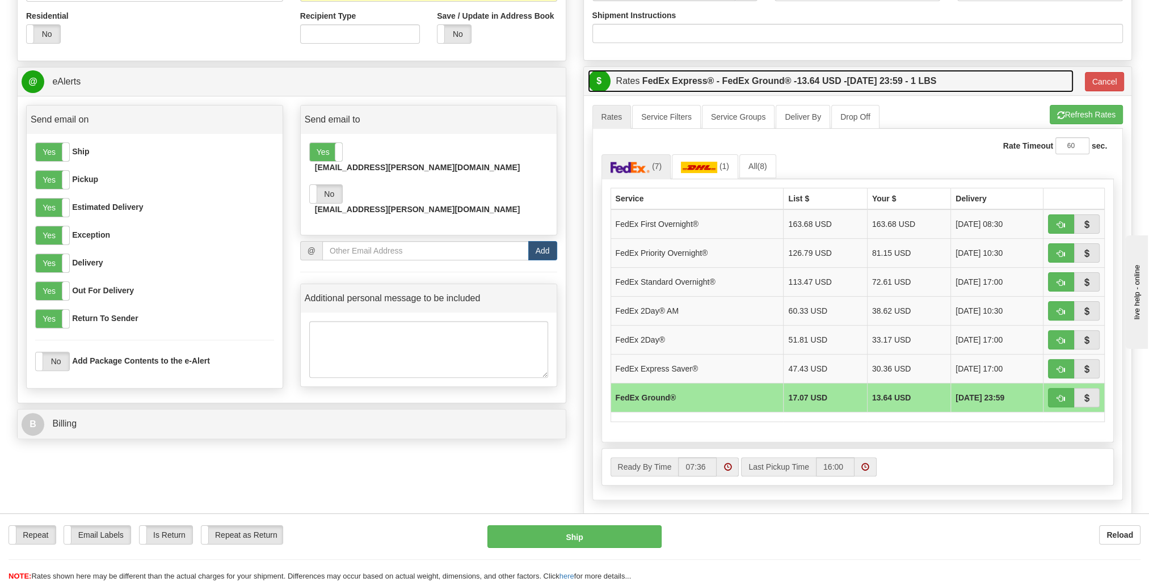
scroll to position [393, 0]
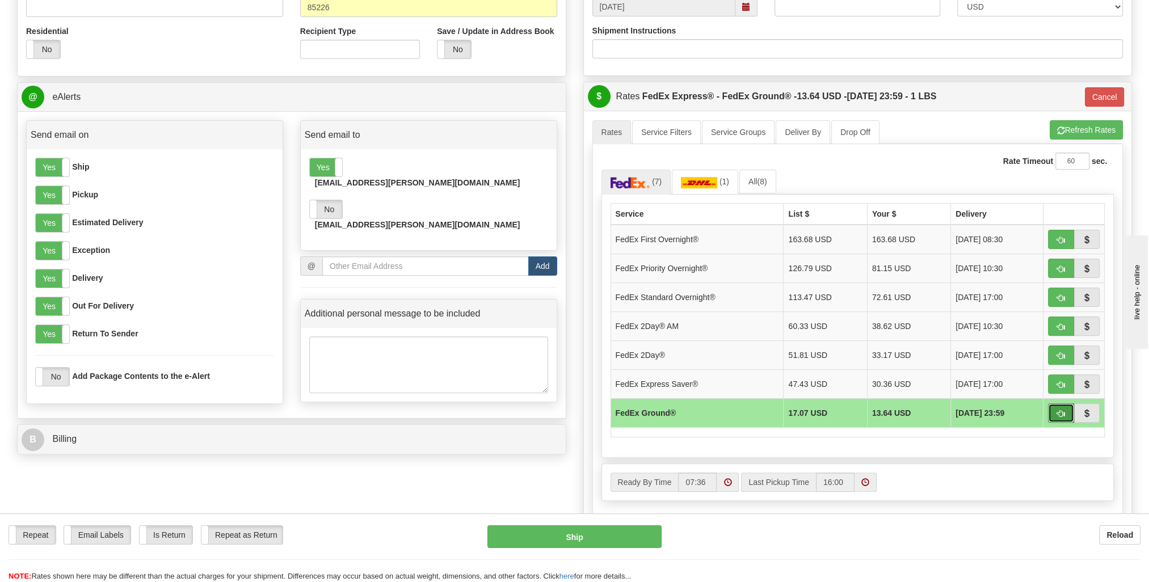
click at [1056, 414] on button "button" at bounding box center [1061, 413] width 26 height 19
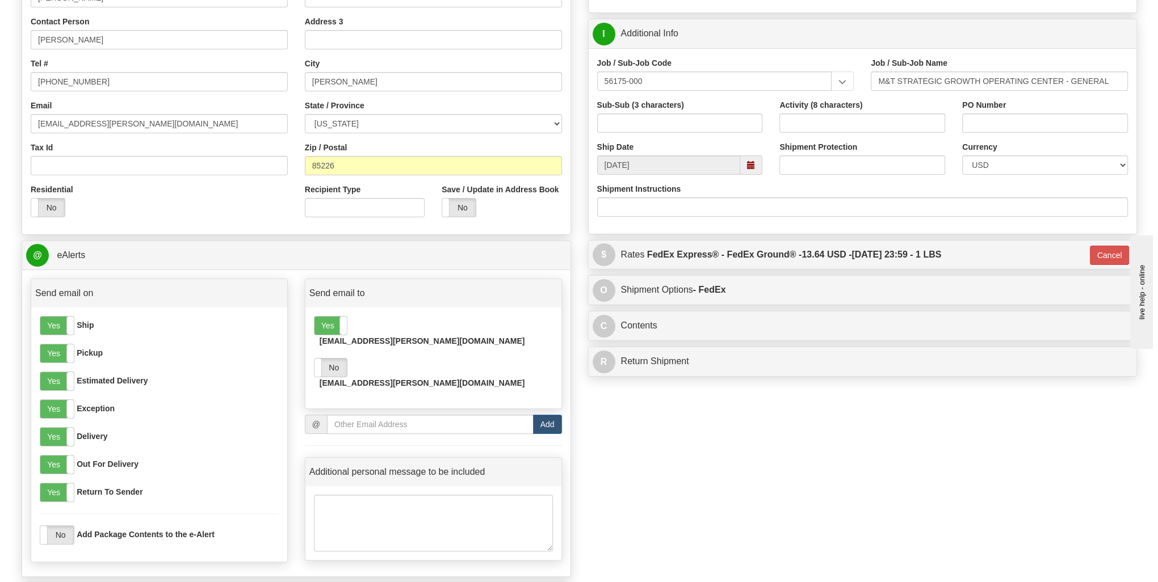
scroll to position [0, 0]
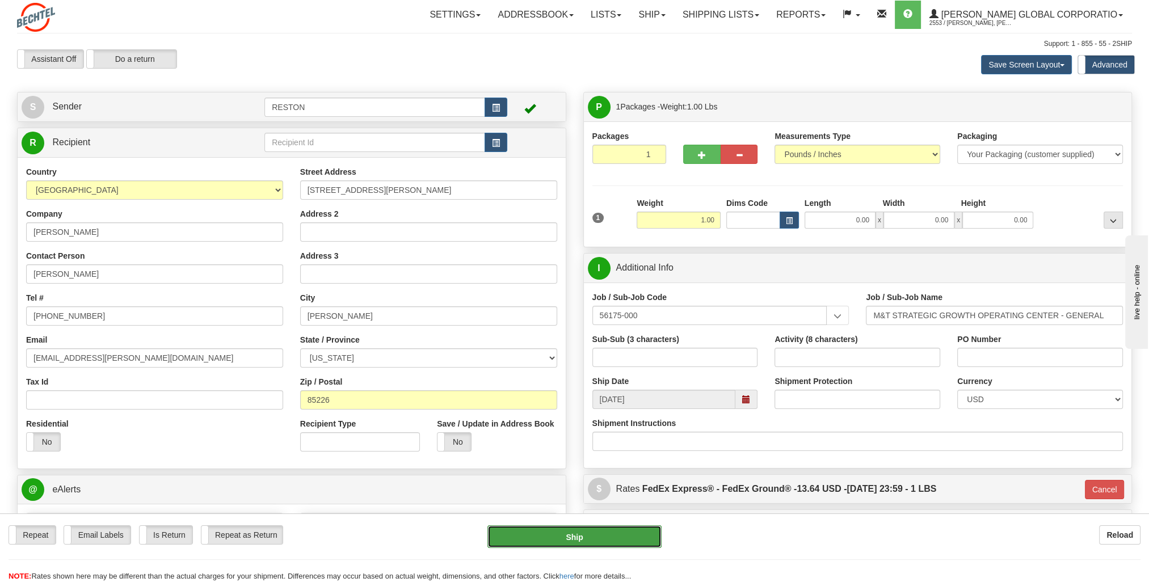
click at [555, 535] on button "Ship" at bounding box center [575, 537] width 175 height 23
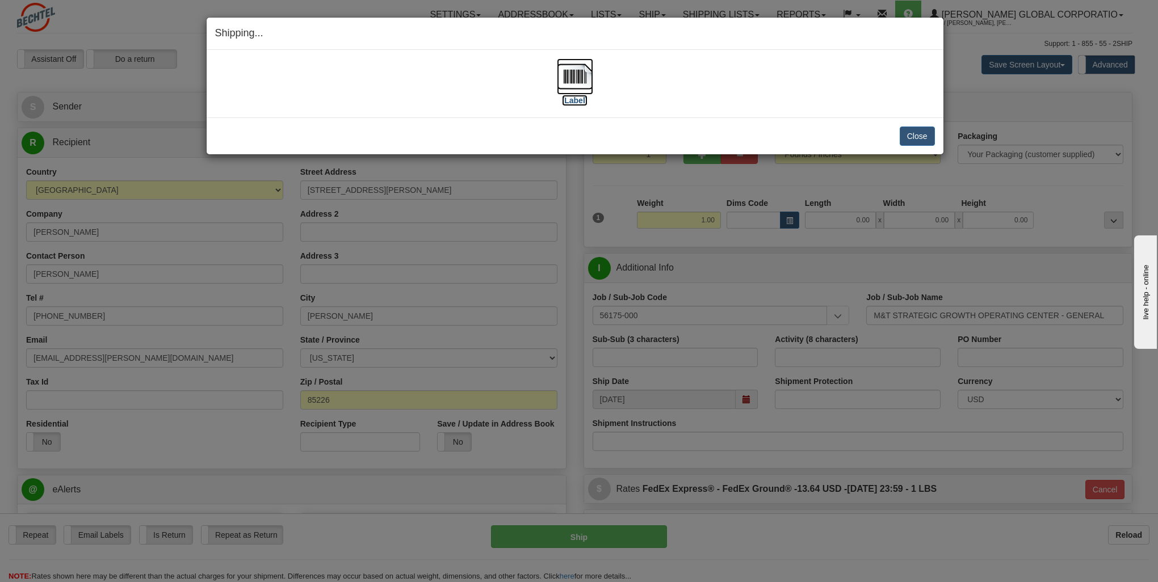
click at [576, 103] on label "[Label]" at bounding box center [575, 100] width 26 height 11
click at [922, 141] on button "Close" at bounding box center [917, 136] width 35 height 19
